Goal: Browse casually

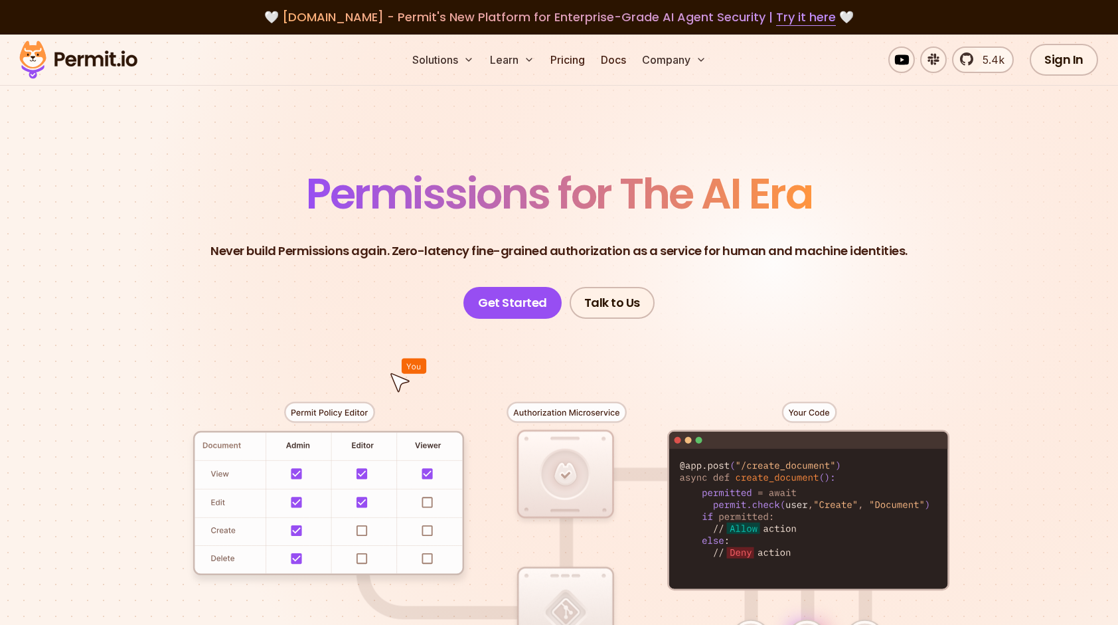
click at [570, 207] on span "Permissions for The AI Era" at bounding box center [559, 193] width 506 height 59
click at [572, 206] on span "Permissions for The AI Era" at bounding box center [559, 193] width 506 height 59
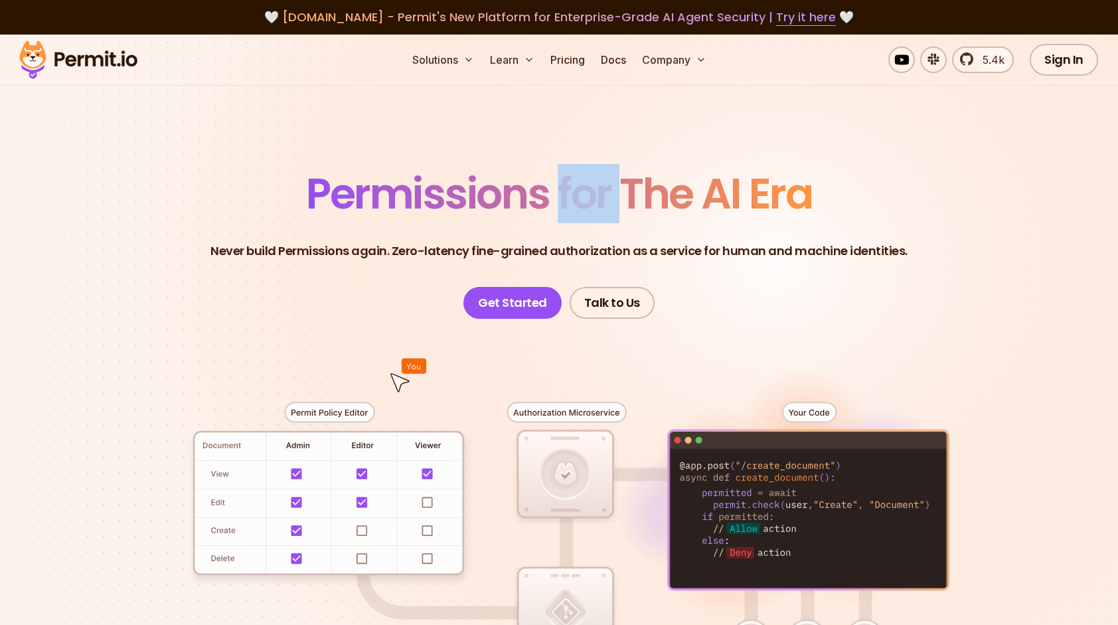
click at [572, 206] on span "Permissions for The AI Era" at bounding box center [559, 193] width 506 height 59
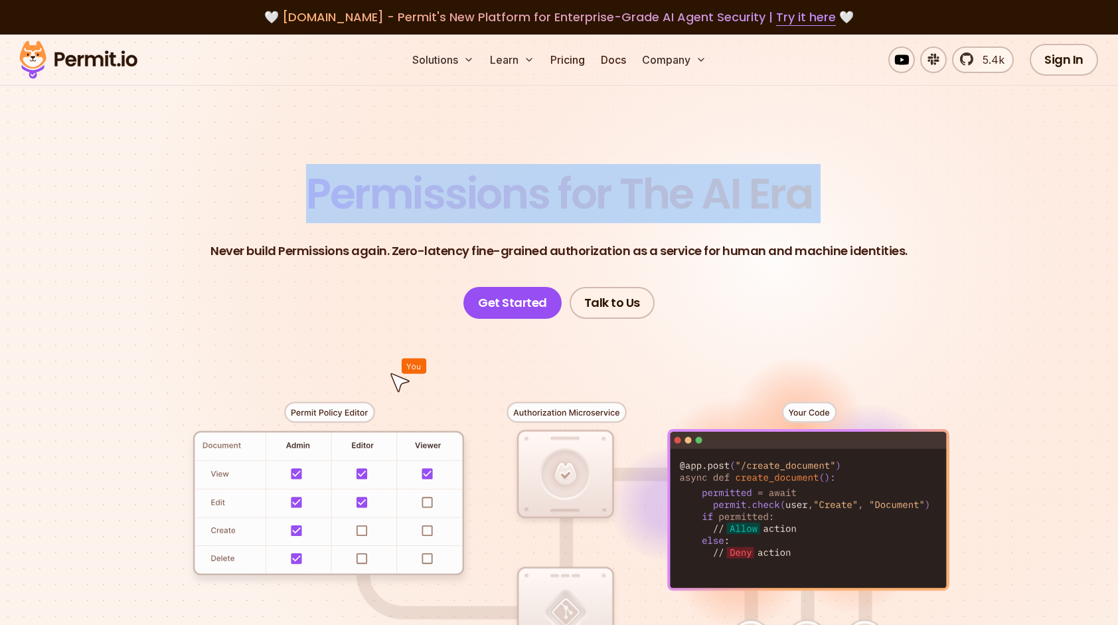
click at [664, 194] on span "Permissions for The AI Era" at bounding box center [559, 193] width 506 height 59
click at [665, 193] on span "Permissions for The AI Era" at bounding box center [559, 193] width 506 height 59
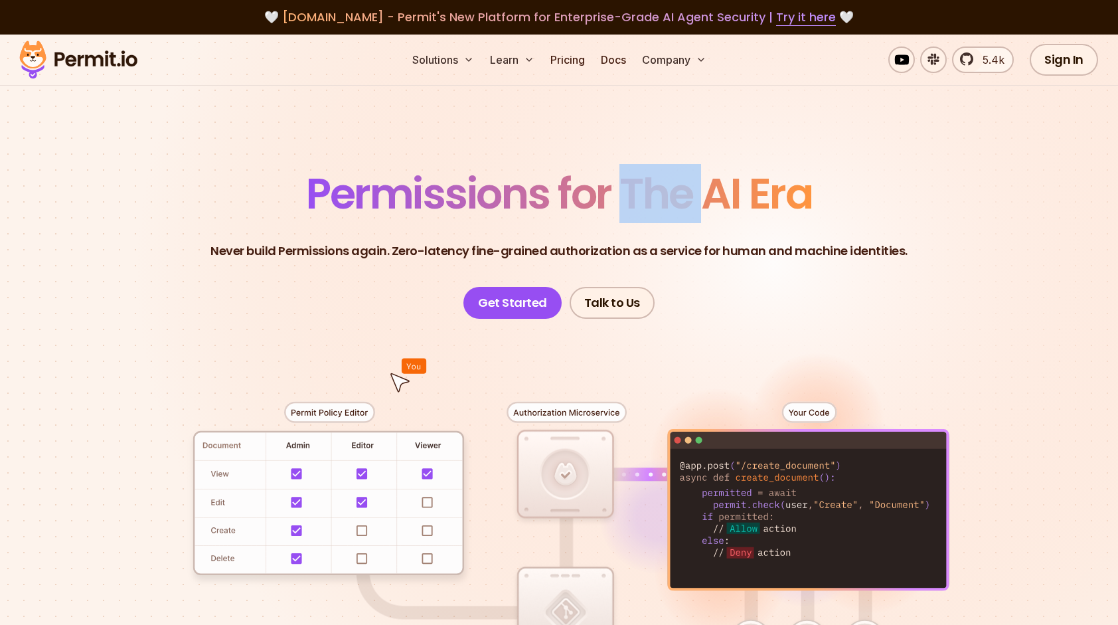
click at [665, 193] on span "Permissions for The AI Era" at bounding box center [559, 193] width 506 height 59
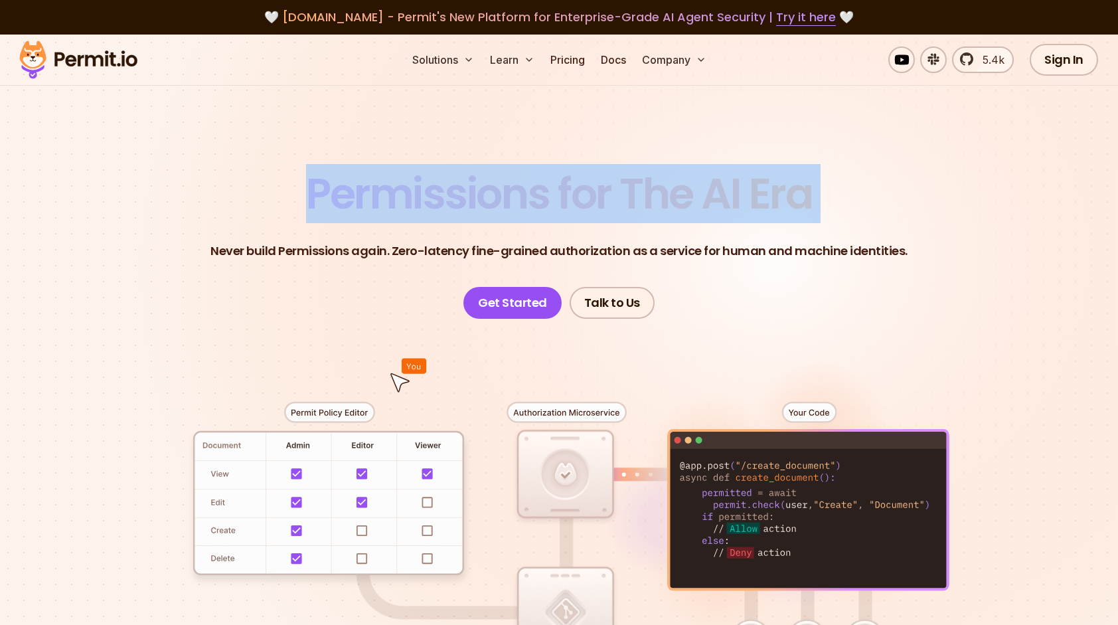
click at [671, 191] on span "Permissions for The AI Era" at bounding box center [559, 193] width 506 height 59
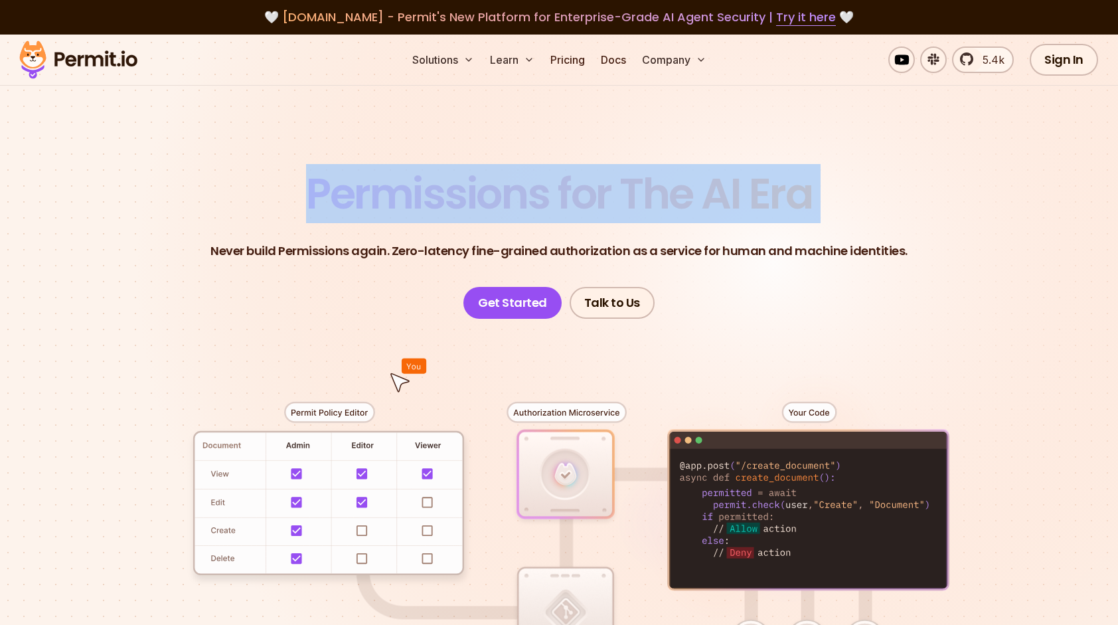
click at [670, 189] on span "Permissions for The AI Era" at bounding box center [559, 193] width 506 height 59
